Goal: Transaction & Acquisition: Purchase product/service

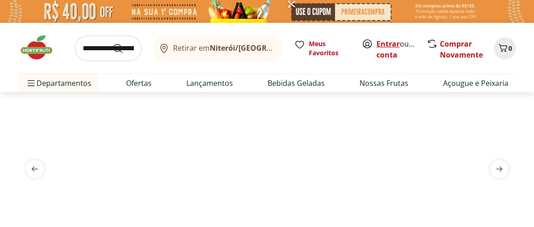
click at [390, 42] on link "Entrar" at bounding box center [388, 44] width 23 height 10
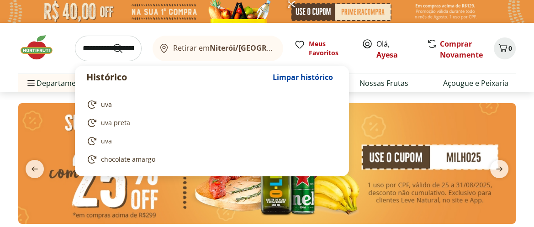
click at [112, 50] on input "search" at bounding box center [108, 49] width 67 height 26
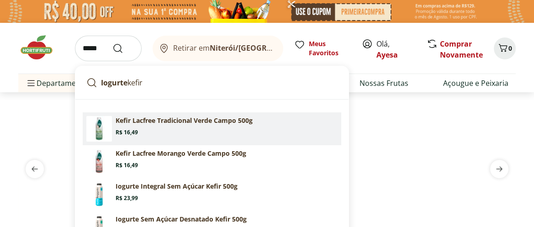
click at [184, 123] on p "Kefir Lacfree Tradicional Verde Campo 500g" at bounding box center [184, 120] width 137 height 9
type input "**********"
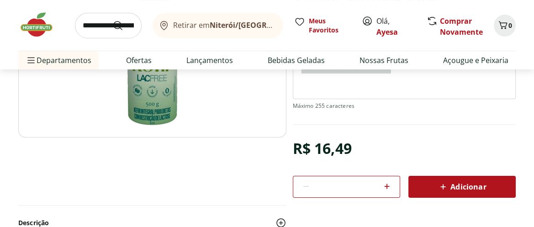
scroll to position [169, 0]
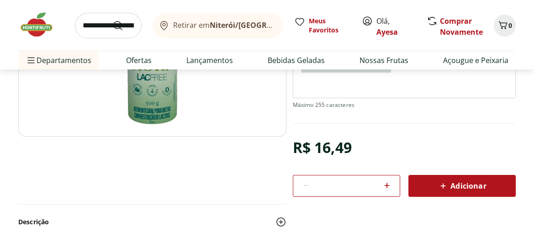
click at [453, 181] on span "Adicionar" at bounding box center [462, 185] width 48 height 11
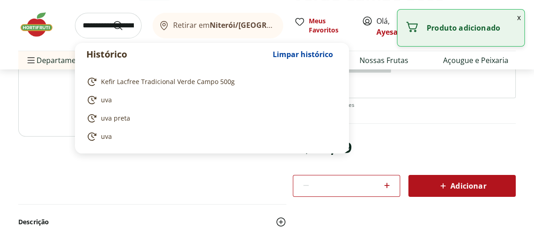
click at [122, 25] on input "search" at bounding box center [108, 26] width 67 height 26
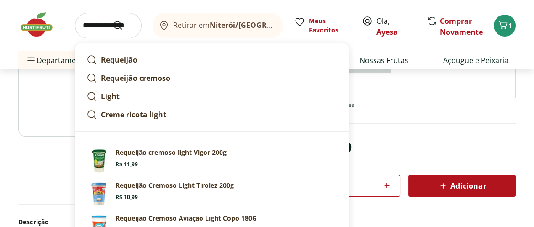
type input "**********"
click at [112, 20] on button "Submit Search" at bounding box center [123, 25] width 22 height 11
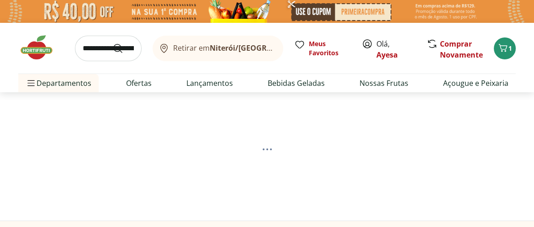
select select "**********"
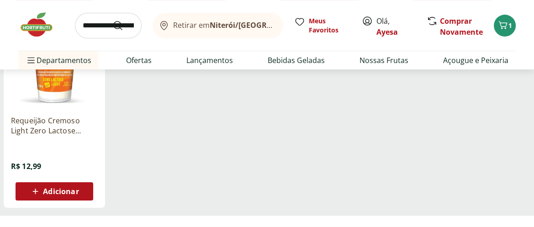
scroll to position [372, 0]
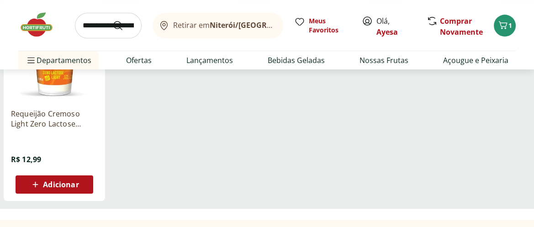
click at [67, 186] on span "Adicionar" at bounding box center [61, 184] width 36 height 7
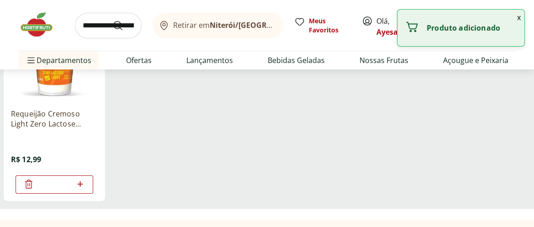
click at [81, 180] on icon at bounding box center [79, 184] width 11 height 11
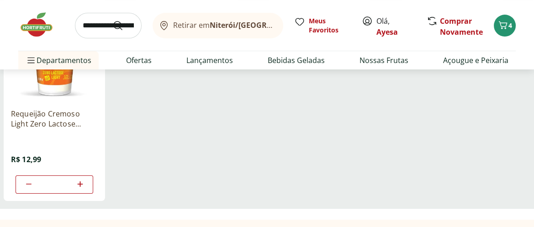
click at [30, 184] on icon at bounding box center [28, 184] width 5 height 1
type input "*"
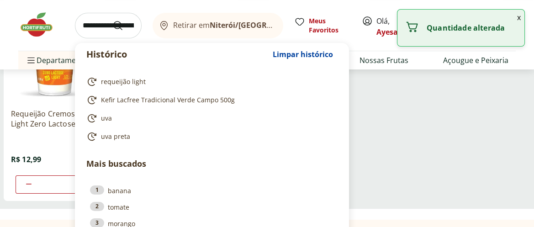
click at [119, 23] on input "search" at bounding box center [108, 26] width 67 height 26
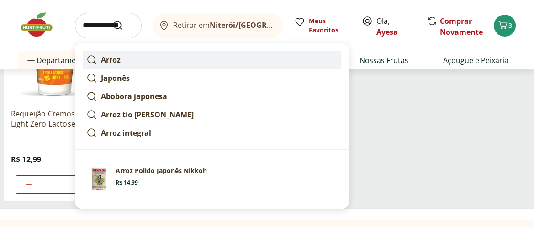
click at [112, 59] on strong "Arroz" at bounding box center [111, 60] width 20 height 10
type input "*****"
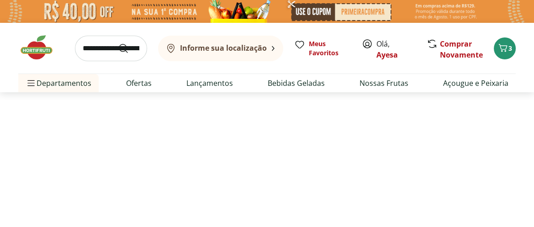
select select "**********"
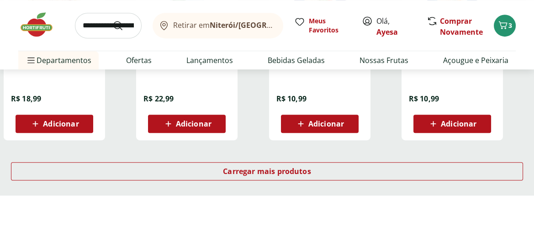
scroll to position [643, 0]
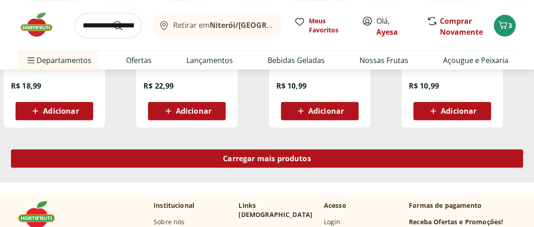
click at [198, 159] on div "Carregar mais produtos" at bounding box center [267, 158] width 512 height 18
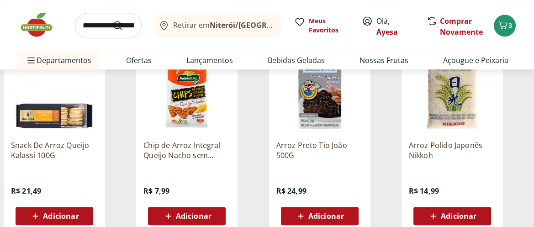
scroll to position [1151, 0]
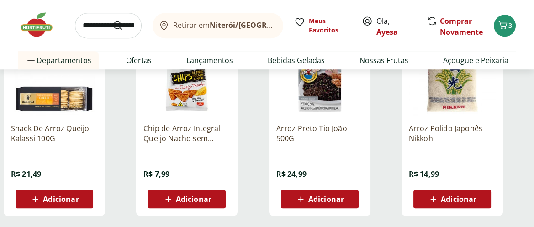
click at [455, 200] on span "Adicionar" at bounding box center [459, 199] width 36 height 7
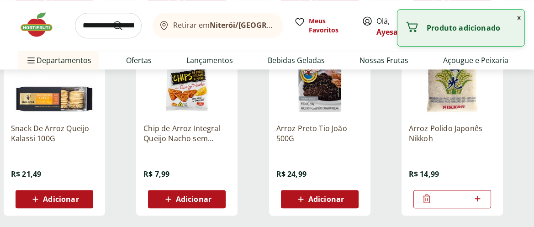
click at [477, 199] on icon at bounding box center [477, 198] width 5 height 5
type input "*"
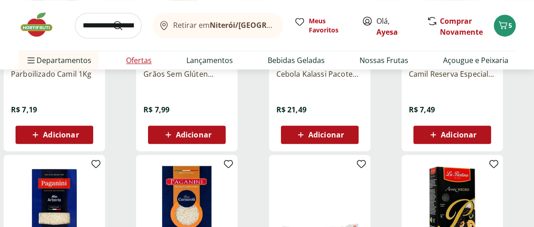
scroll to position [812, 0]
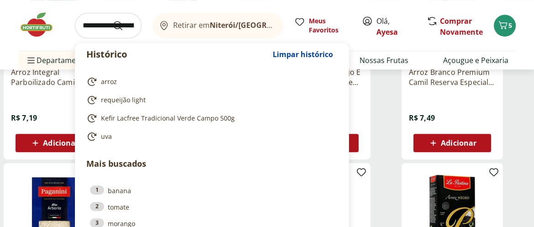
click at [117, 25] on input "search" at bounding box center [108, 26] width 67 height 26
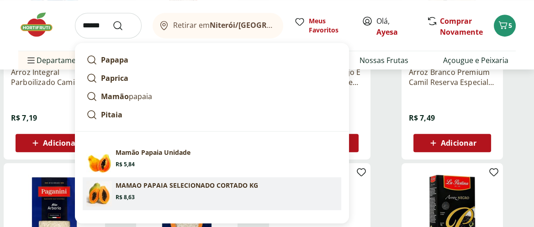
click at [178, 186] on p "MAMAO PAPAIA SELECIONADO CORTADO KG" at bounding box center [187, 185] width 143 height 9
type input "**********"
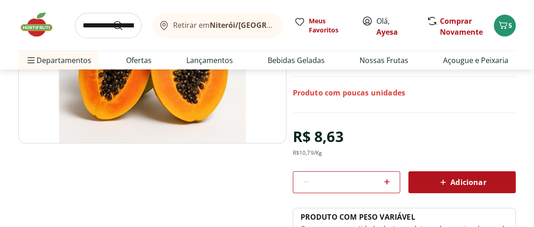
scroll to position [169, 0]
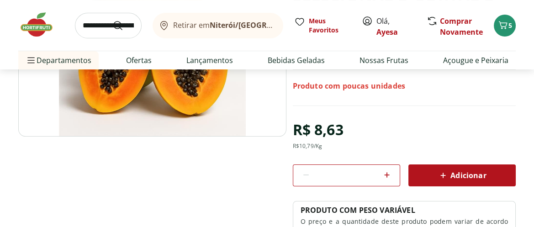
click at [440, 177] on icon at bounding box center [443, 175] width 11 height 11
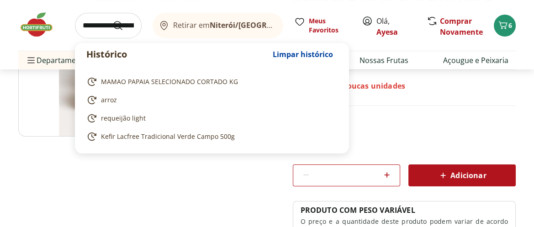
click at [116, 27] on input "search" at bounding box center [108, 26] width 67 height 26
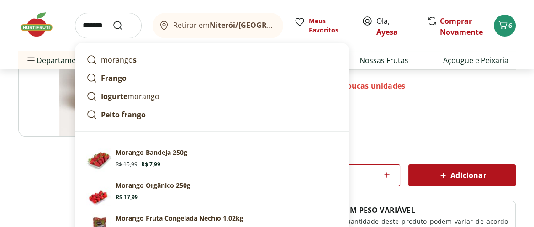
type input "*******"
click at [112, 20] on button "Submit Search" at bounding box center [123, 25] width 22 height 11
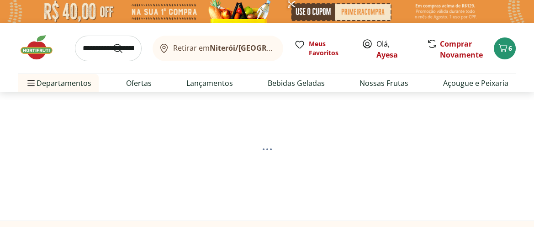
select select "**********"
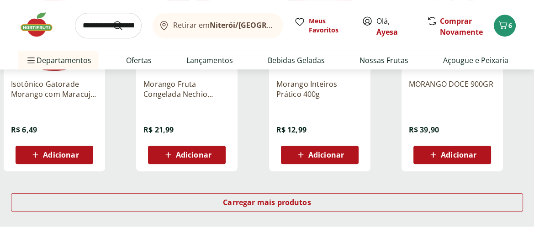
scroll to position [609, 0]
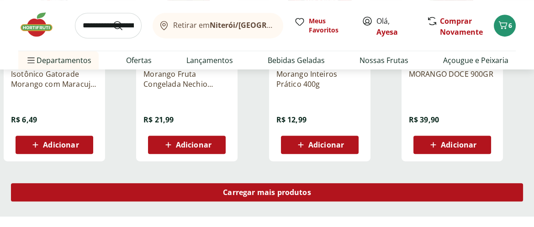
click at [203, 187] on div "Carregar mais produtos" at bounding box center [267, 192] width 512 height 18
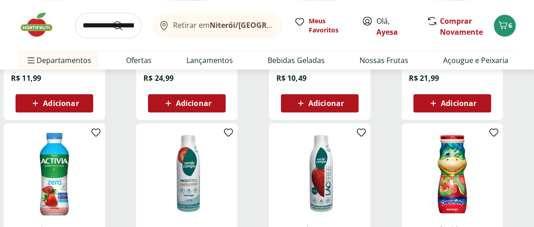
scroll to position [1083, 0]
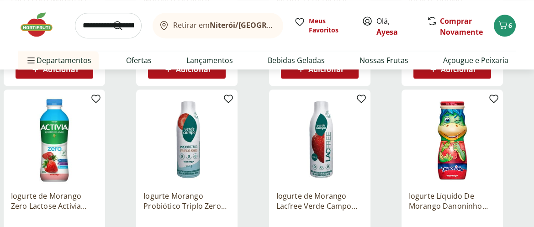
click at [122, 24] on input "search" at bounding box center [108, 26] width 67 height 26
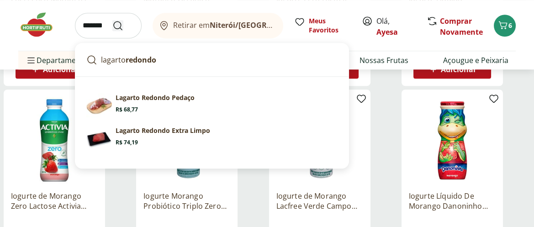
type input "*******"
click at [123, 24] on icon "Submit Search" at bounding box center [117, 25] width 11 height 11
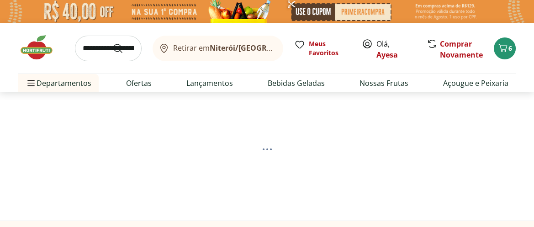
select select "**********"
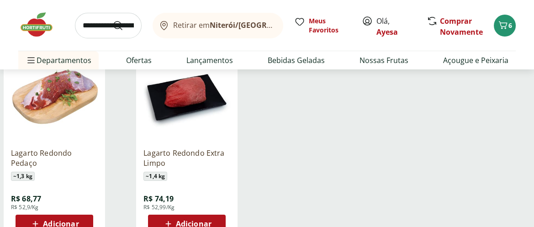
scroll to position [169, 0]
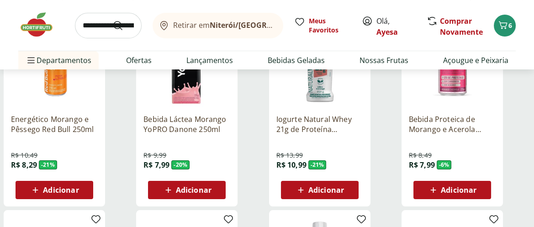
scroll to position [961, 0]
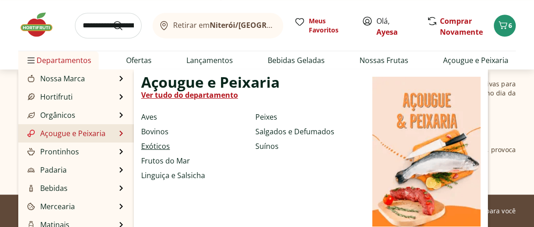
click at [159, 144] on link "Exóticos" at bounding box center [155, 146] width 29 height 11
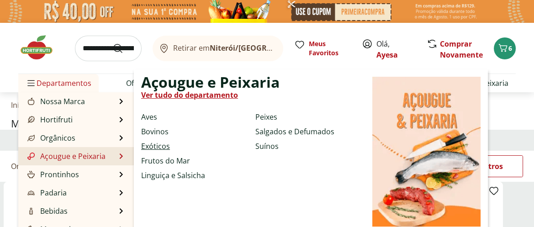
select select "**********"
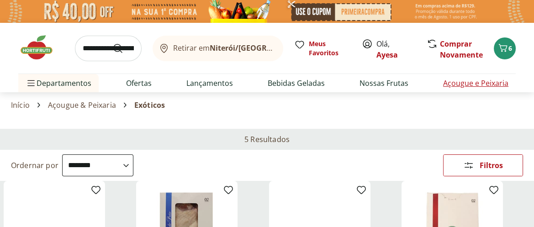
click at [483, 83] on link "Açougue e Peixaria" at bounding box center [475, 83] width 65 height 11
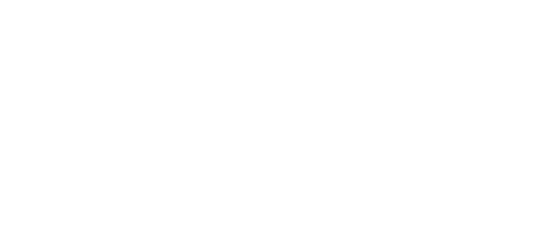
select select "**********"
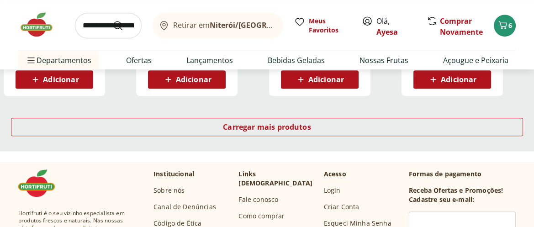
scroll to position [677, 0]
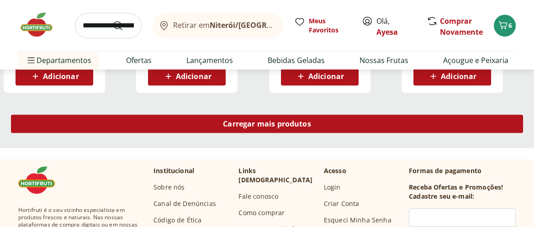
click at [278, 120] on span "Carregar mais produtos" at bounding box center [267, 123] width 88 height 7
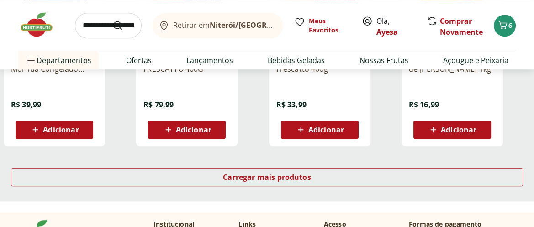
scroll to position [1252, 0]
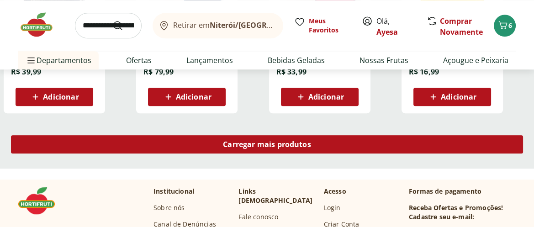
click at [242, 145] on span "Carregar mais produtos" at bounding box center [267, 144] width 88 height 7
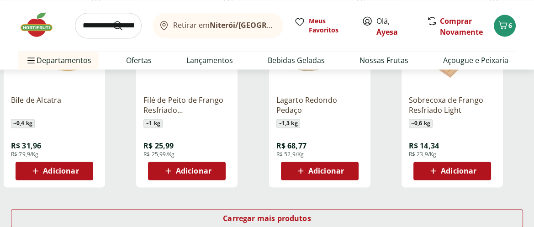
scroll to position [1793, 0]
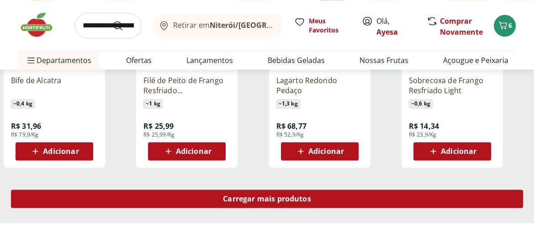
click at [227, 202] on span "Carregar mais produtos" at bounding box center [267, 198] width 88 height 7
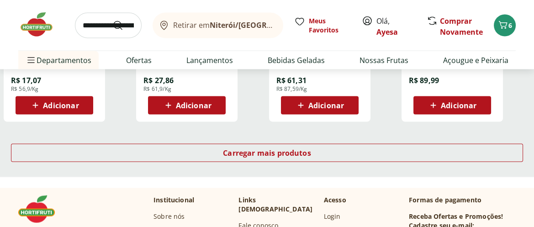
scroll to position [2437, 0]
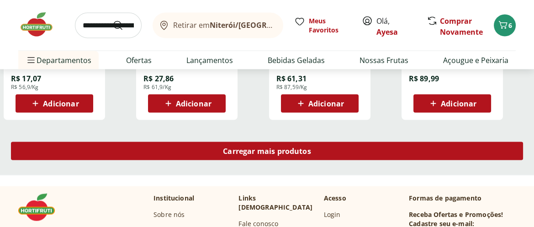
click at [260, 145] on div "Carregar mais produtos" at bounding box center [267, 151] width 512 height 18
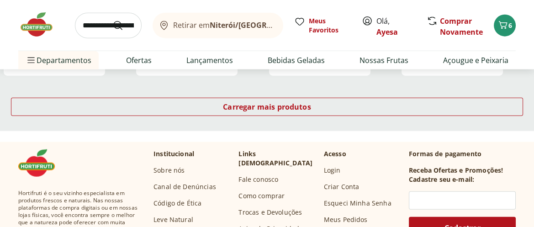
scroll to position [3080, 0]
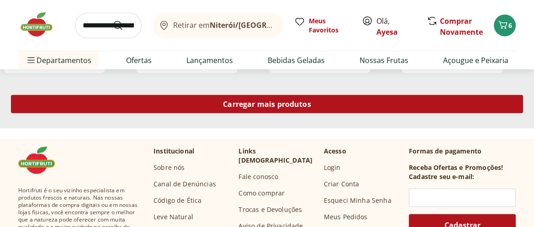
click at [261, 98] on div "Carregar mais produtos" at bounding box center [267, 104] width 512 height 18
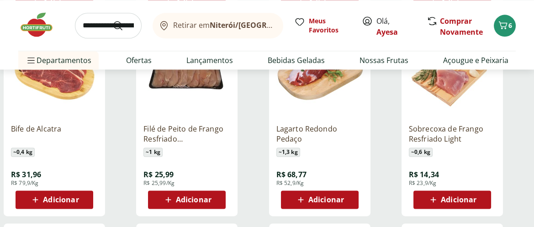
scroll to position [1760, 0]
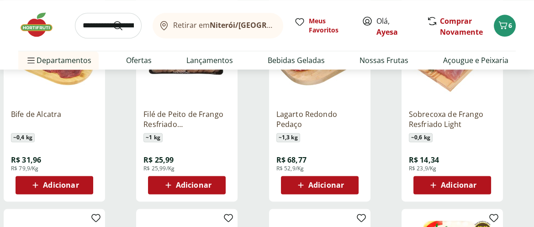
click at [336, 185] on span "Adicionar" at bounding box center [326, 184] width 36 height 7
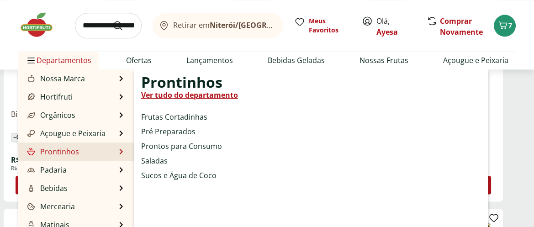
click at [68, 151] on link "Prontinhos" at bounding box center [52, 151] width 53 height 11
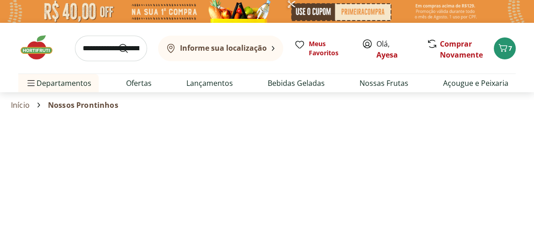
select select "**********"
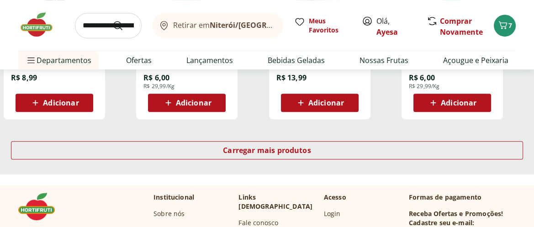
scroll to position [677, 0]
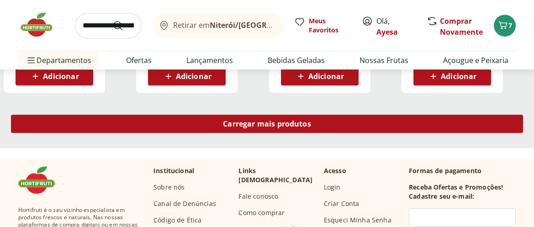
click at [248, 118] on div "Carregar mais produtos" at bounding box center [267, 124] width 512 height 18
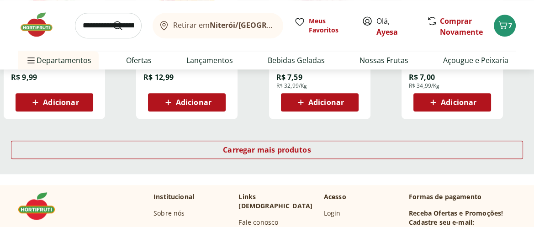
scroll to position [1252, 0]
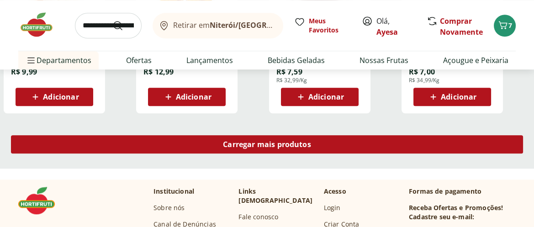
click at [236, 141] on span "Carregar mais produtos" at bounding box center [267, 144] width 88 height 7
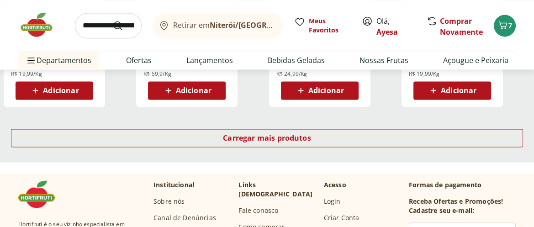
scroll to position [1862, 0]
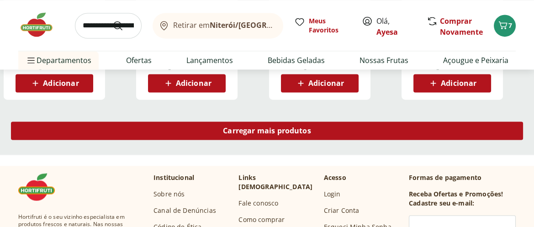
click at [242, 128] on span "Carregar mais produtos" at bounding box center [267, 130] width 88 height 7
